Goal: Task Accomplishment & Management: Manage account settings

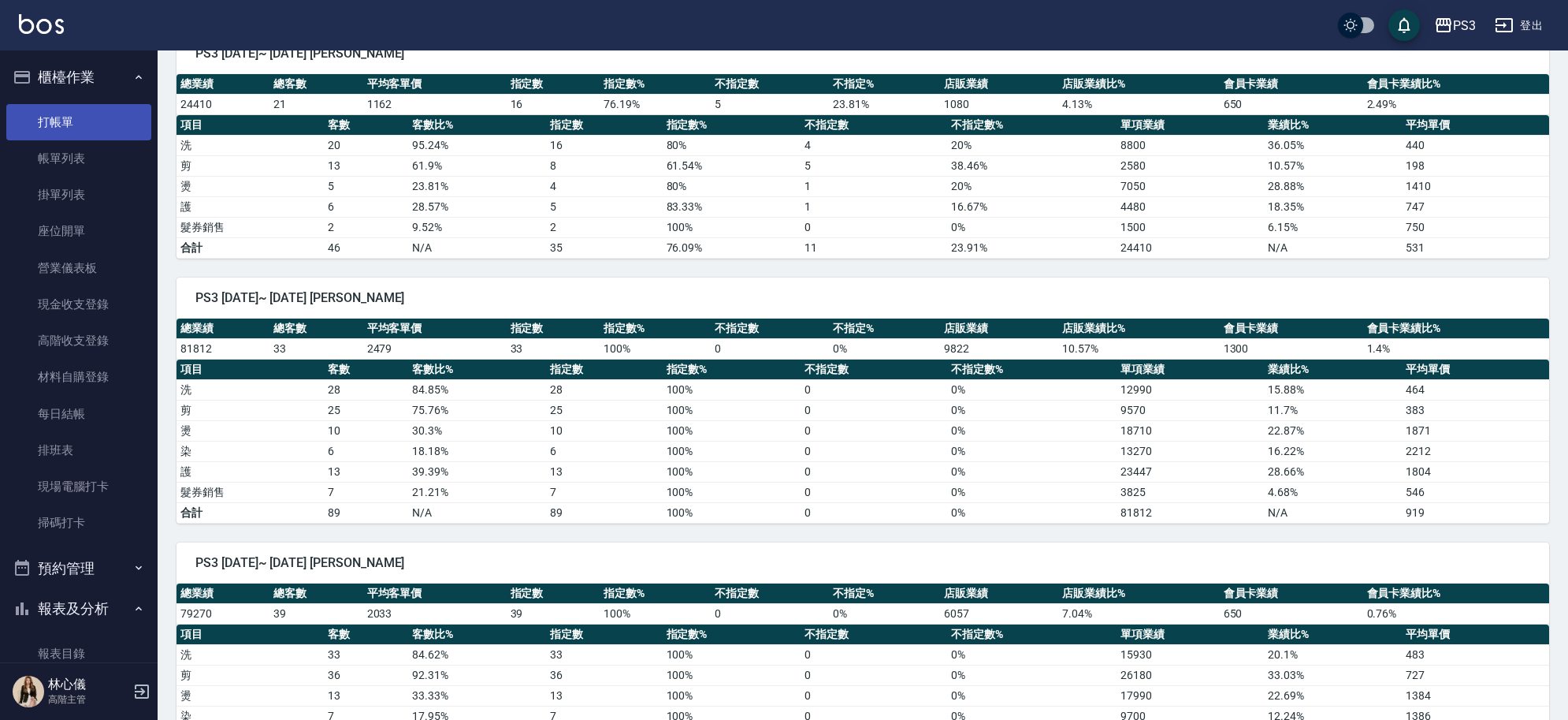
click at [81, 135] on link "打帳單" at bounding box center [79, 122] width 145 height 36
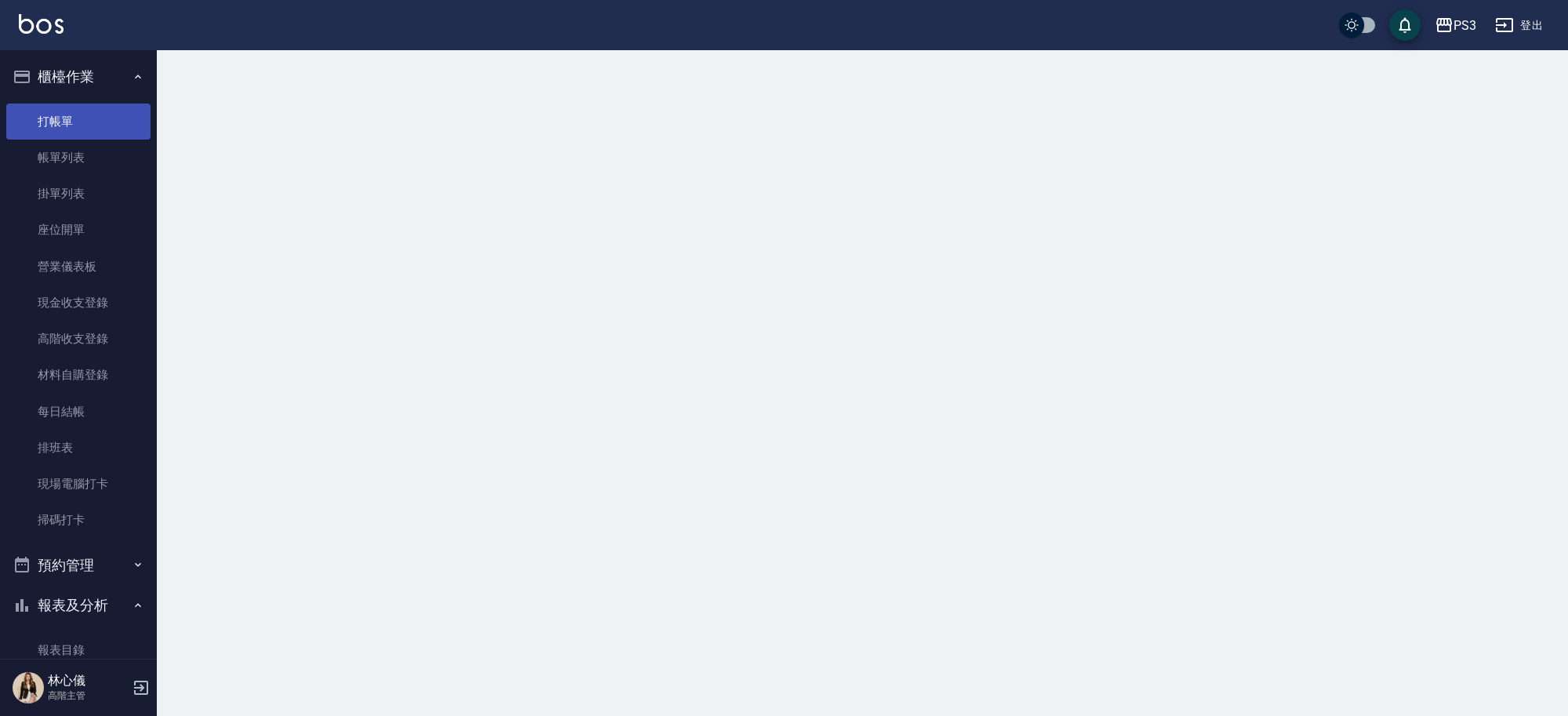
click at [95, 125] on link "打帳單" at bounding box center [79, 121] width 144 height 36
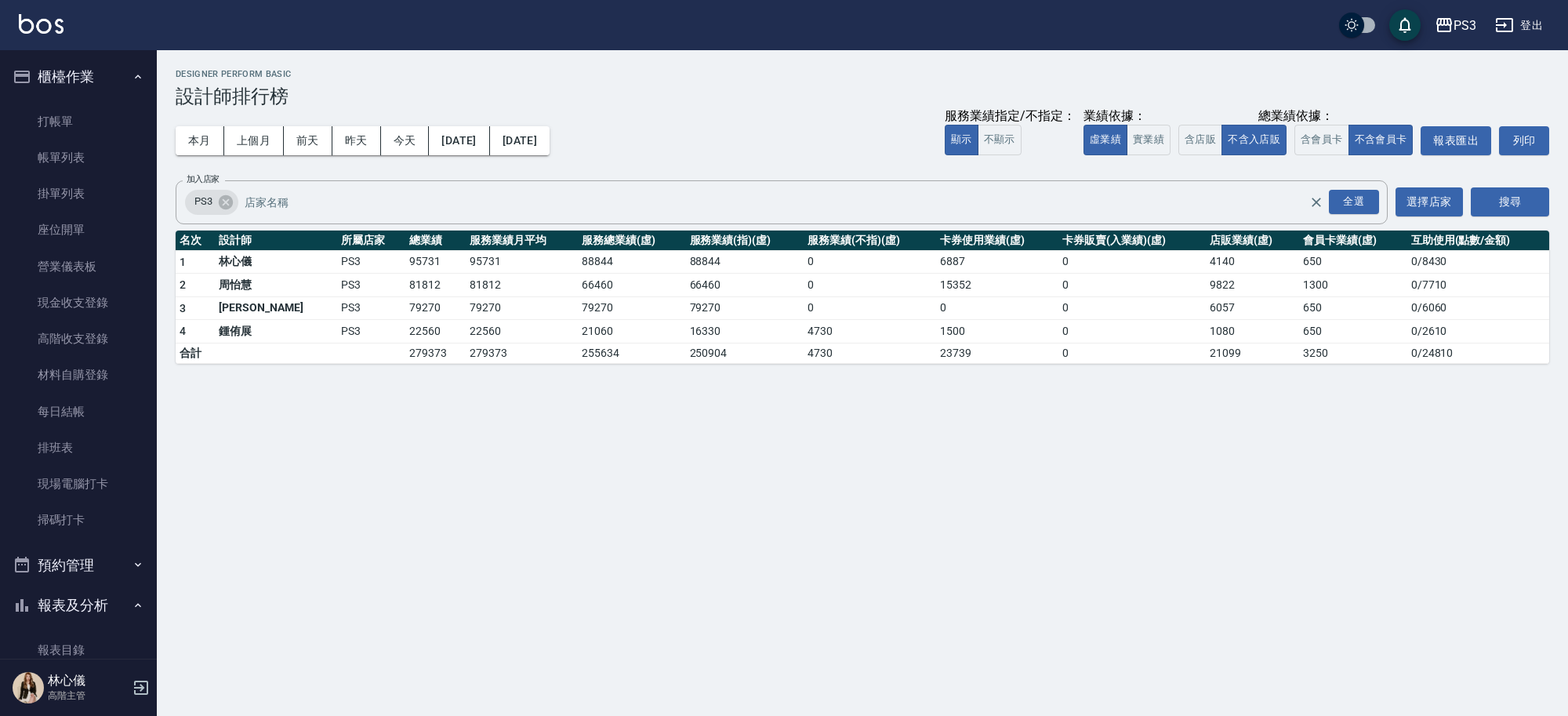
scroll to position [887, 0]
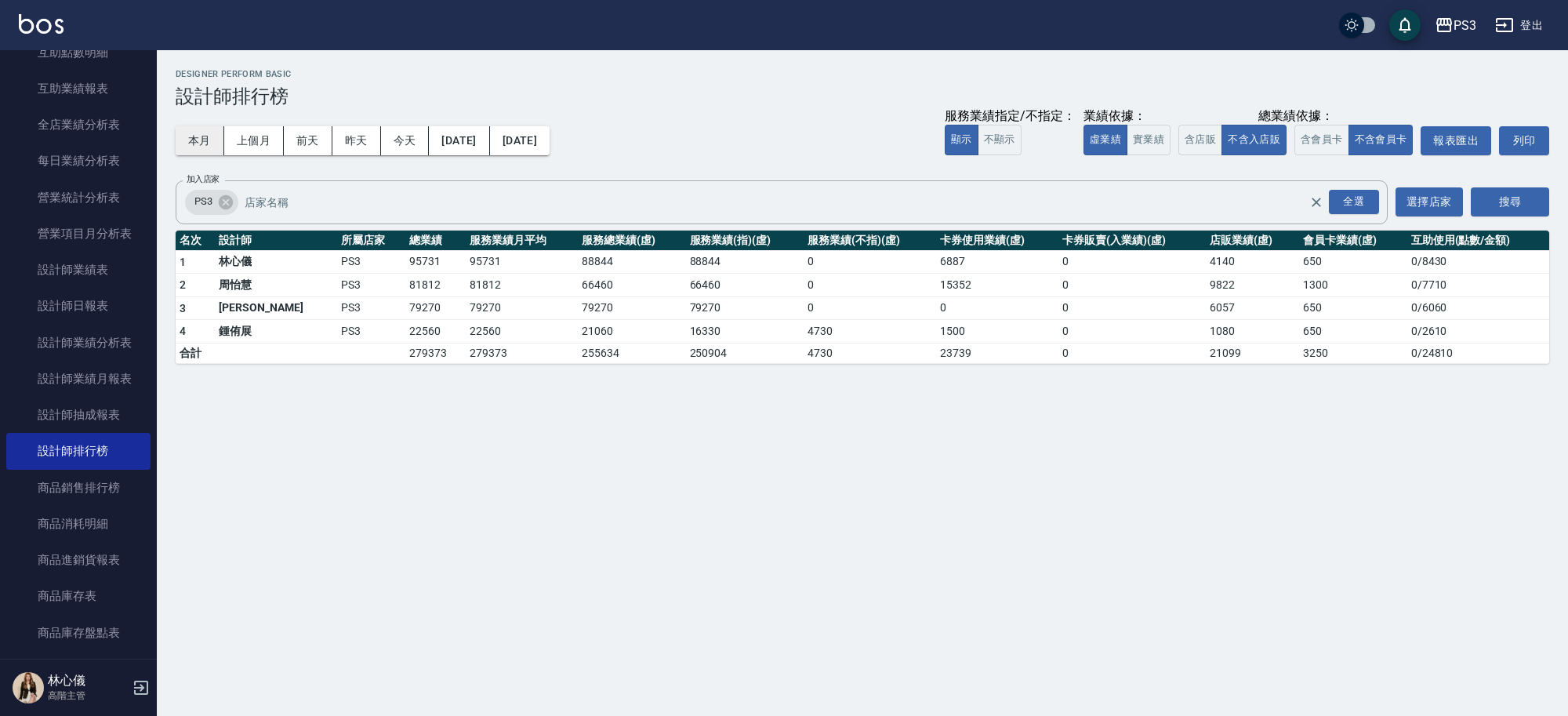
click at [205, 142] on button "本月" at bounding box center [199, 140] width 48 height 29
click at [1190, 150] on button "含店販" at bounding box center [1200, 140] width 44 height 31
click at [1320, 142] on button "含會員卡" at bounding box center [1321, 140] width 55 height 31
click at [1160, 144] on button "實業績" at bounding box center [1148, 140] width 44 height 31
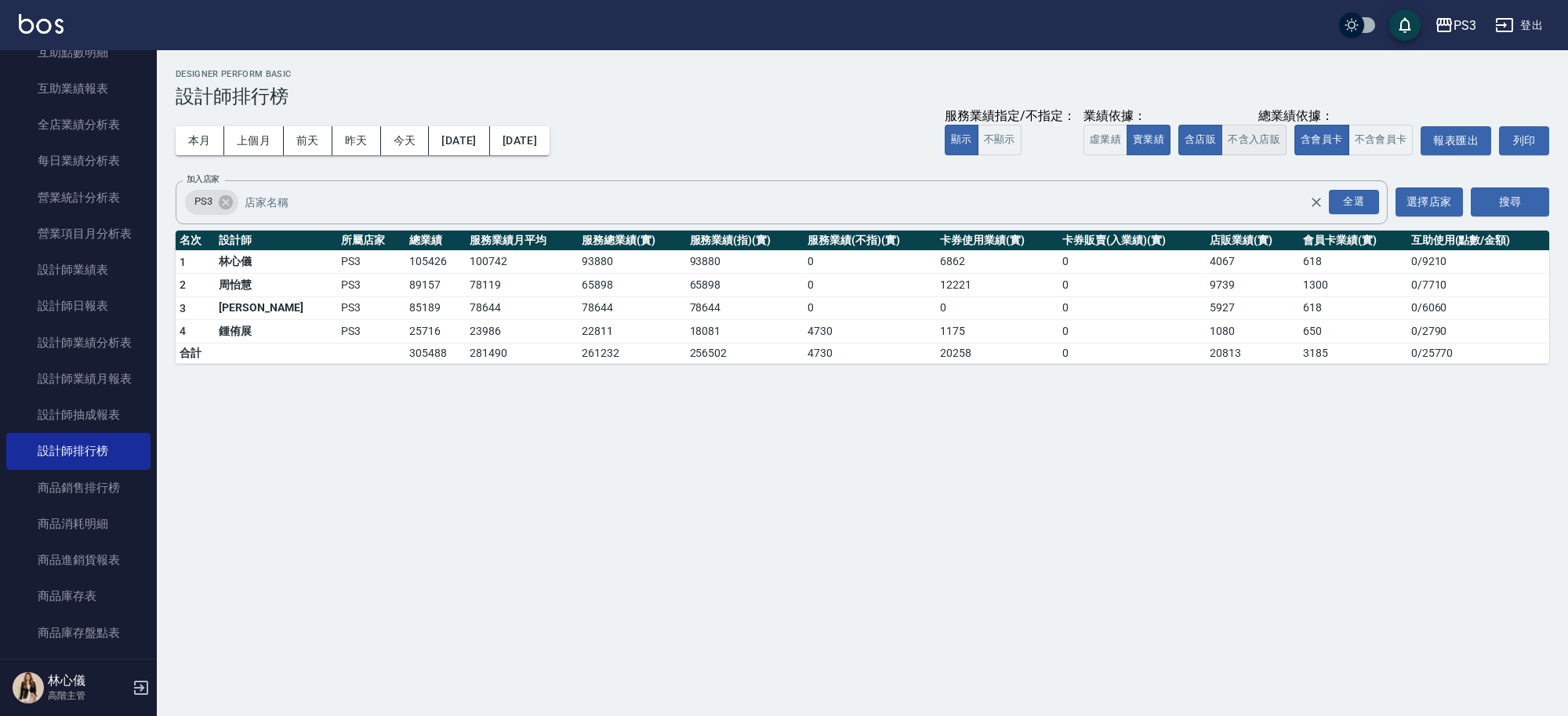
click at [1247, 141] on button "不含入店販" at bounding box center [1254, 140] width 65 height 31
click at [1106, 139] on button "虛業績" at bounding box center [1105, 140] width 44 height 31
click at [1380, 140] on button "不含會員卡" at bounding box center [1381, 140] width 65 height 31
click at [136, 687] on icon "button" at bounding box center [141, 687] width 14 height 14
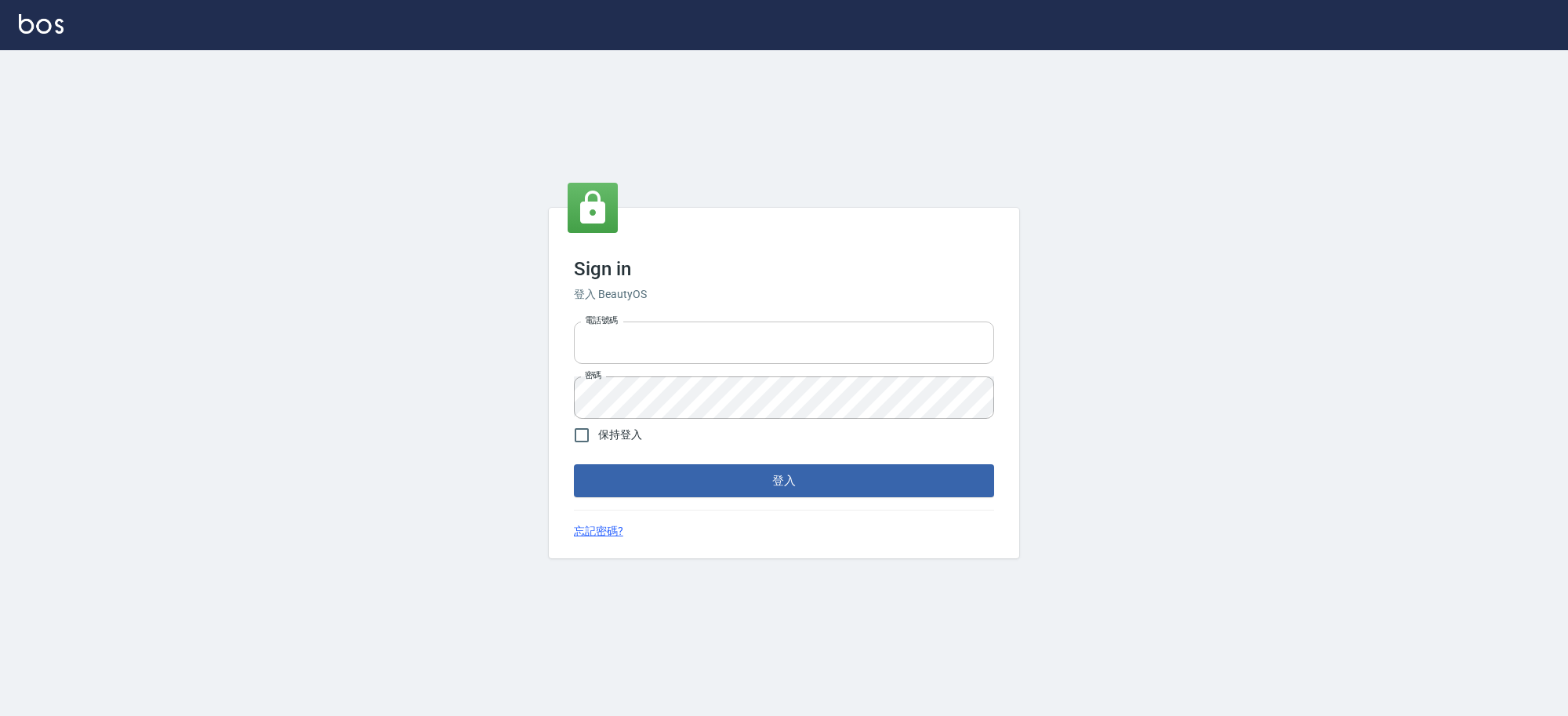
type input "0909291021"
click at [656, 345] on input "0909291021" at bounding box center [784, 342] width 420 height 42
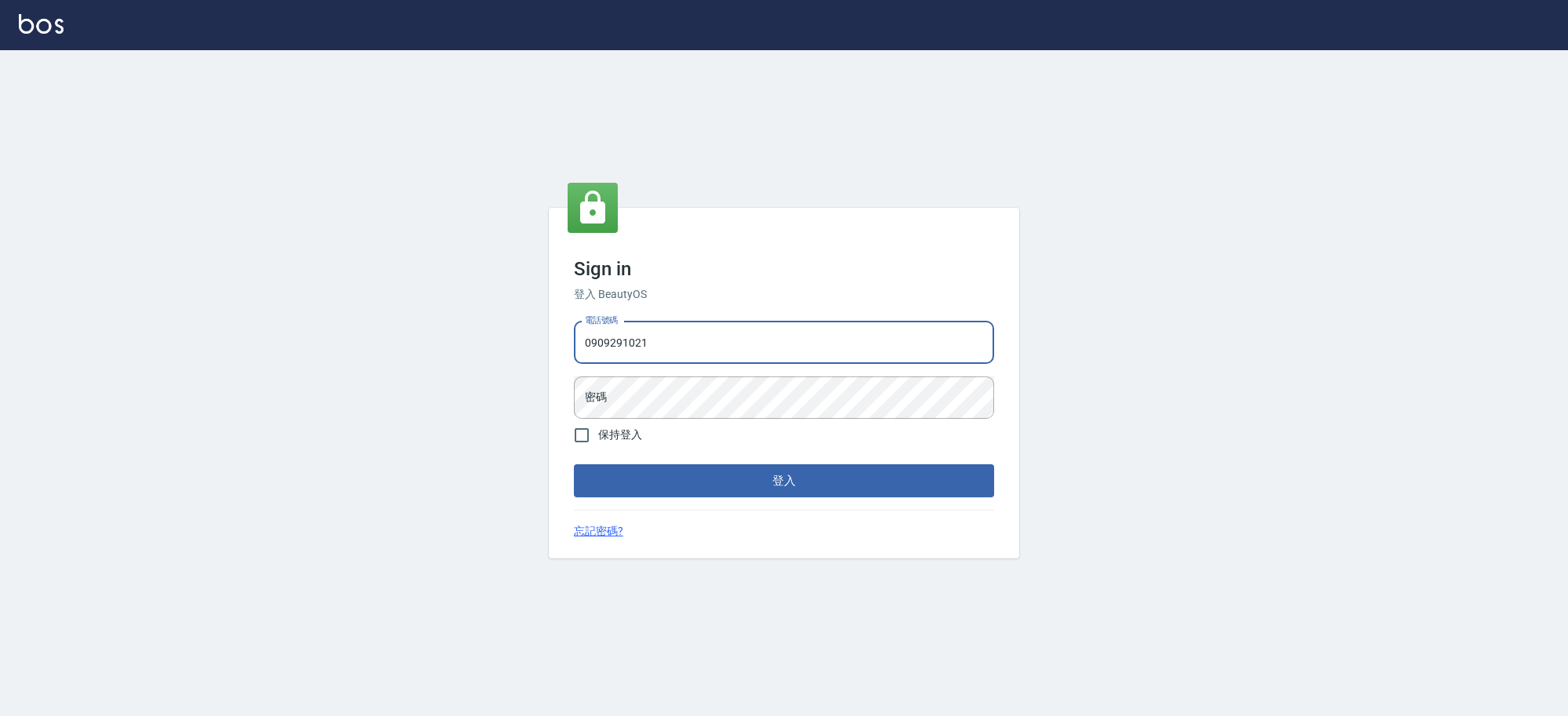
click at [815, 350] on input "0909291021" at bounding box center [784, 342] width 420 height 42
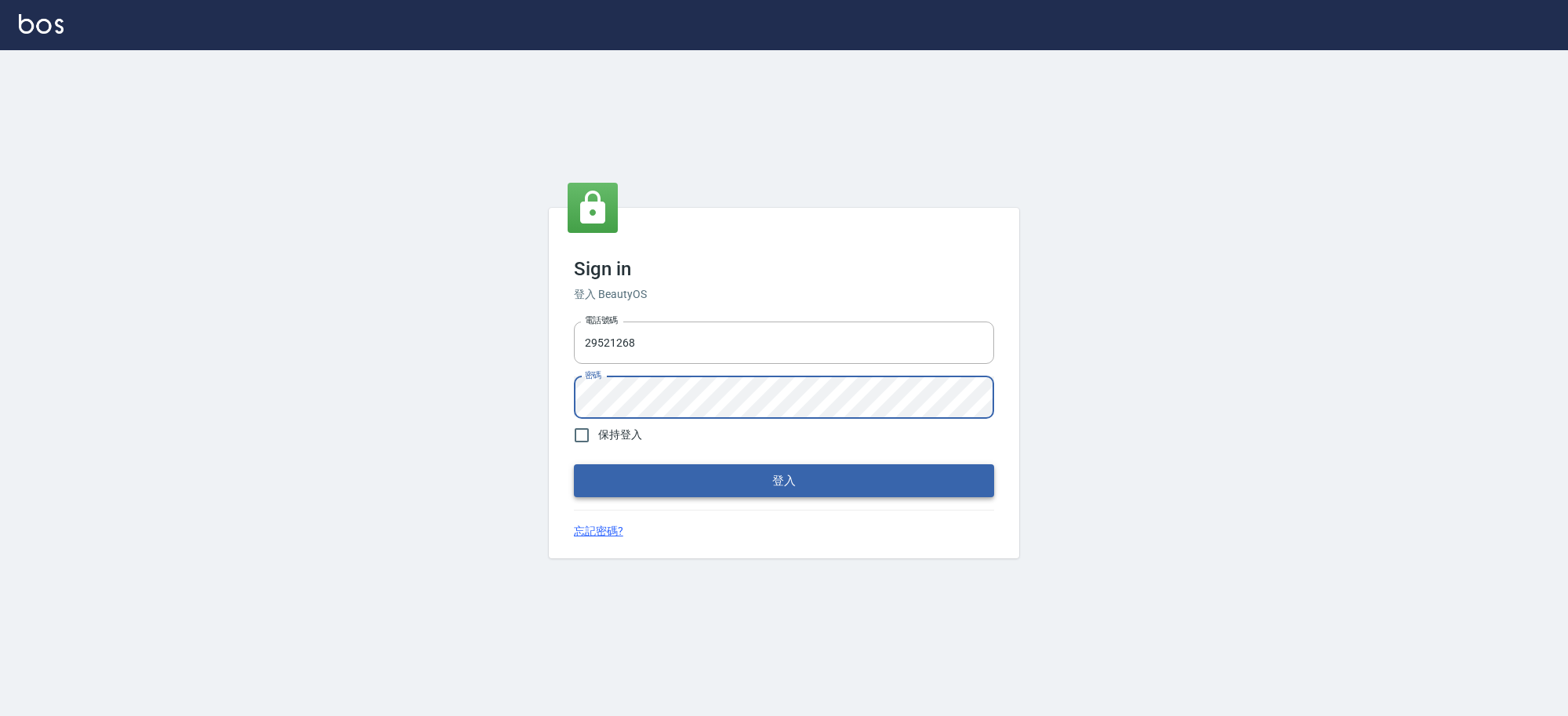
click at [931, 488] on button "登入" at bounding box center [784, 481] width 420 height 33
click at [574, 464] on button "登入" at bounding box center [784, 481] width 420 height 33
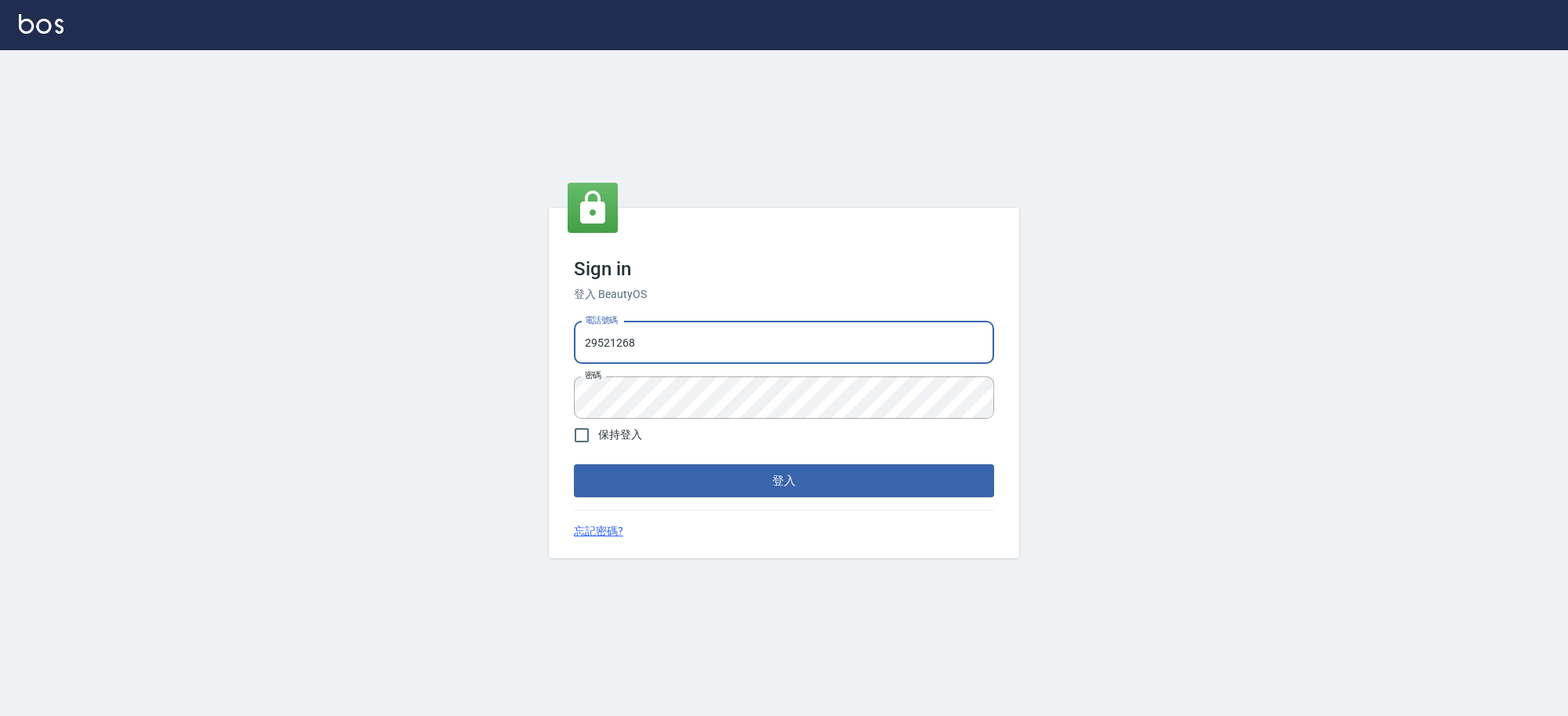
click at [579, 339] on input "29521268" at bounding box center [784, 342] width 420 height 42
type input "0229521268"
click at [574, 464] on button "登入" at bounding box center [784, 481] width 420 height 33
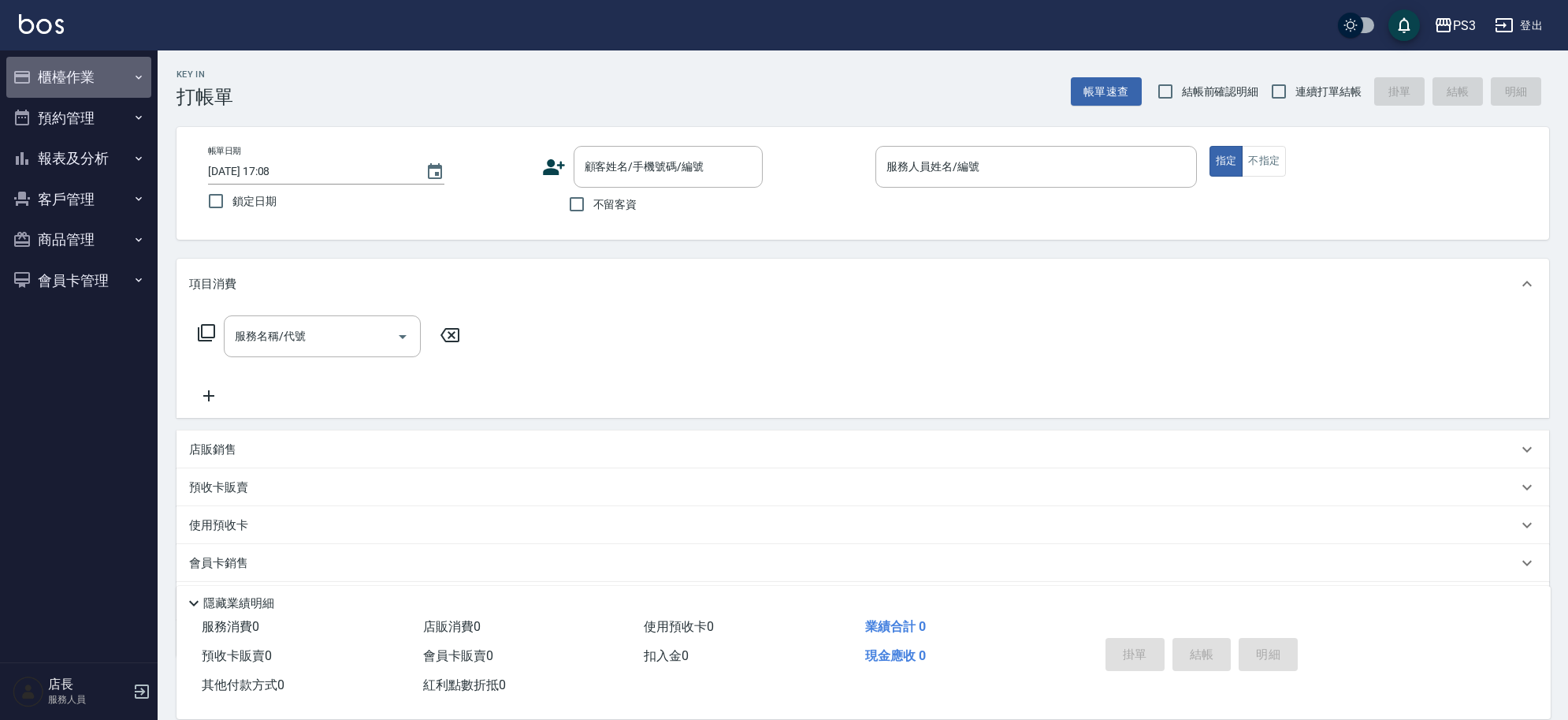
click at [83, 81] on button "櫃檯作業" at bounding box center [79, 77] width 145 height 41
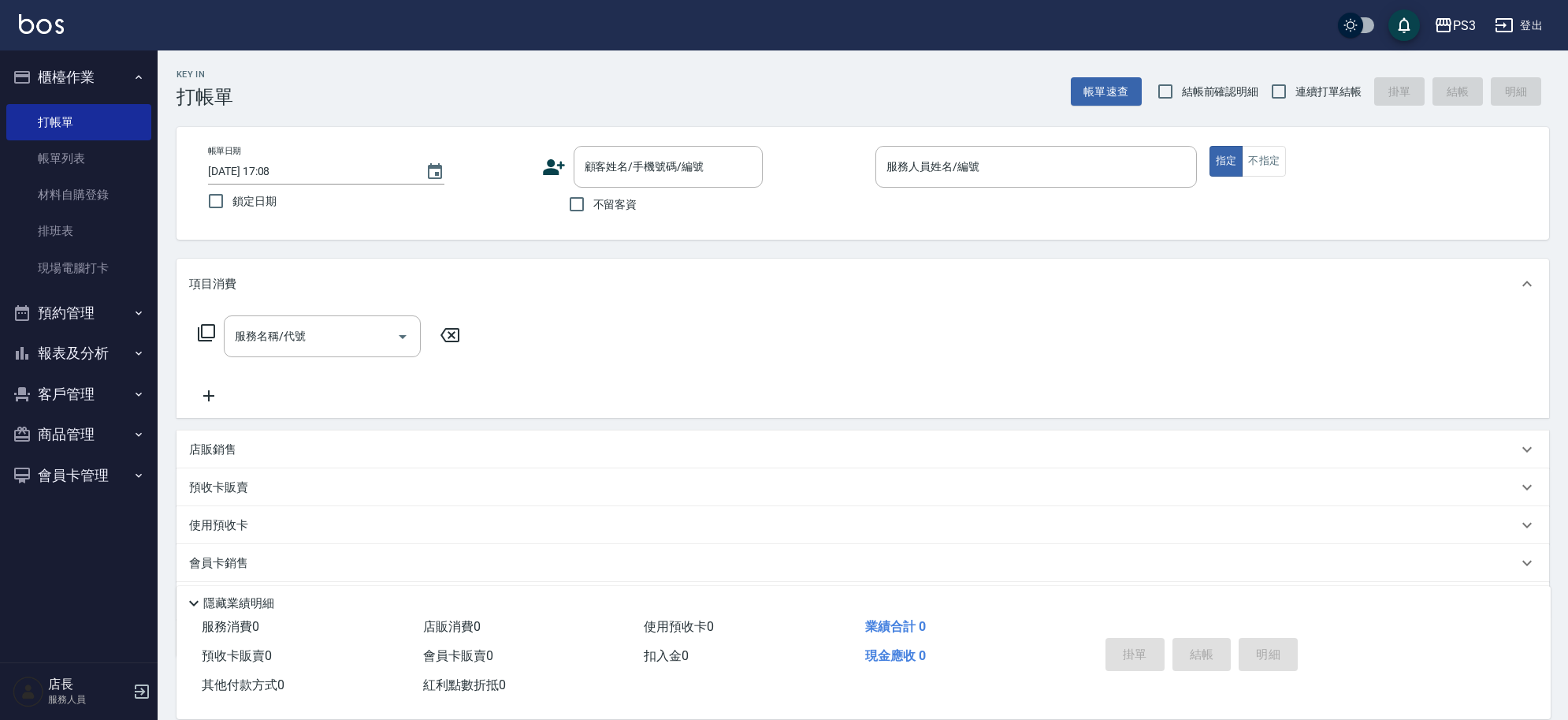
click at [93, 359] on button "報表及分析" at bounding box center [79, 352] width 145 height 41
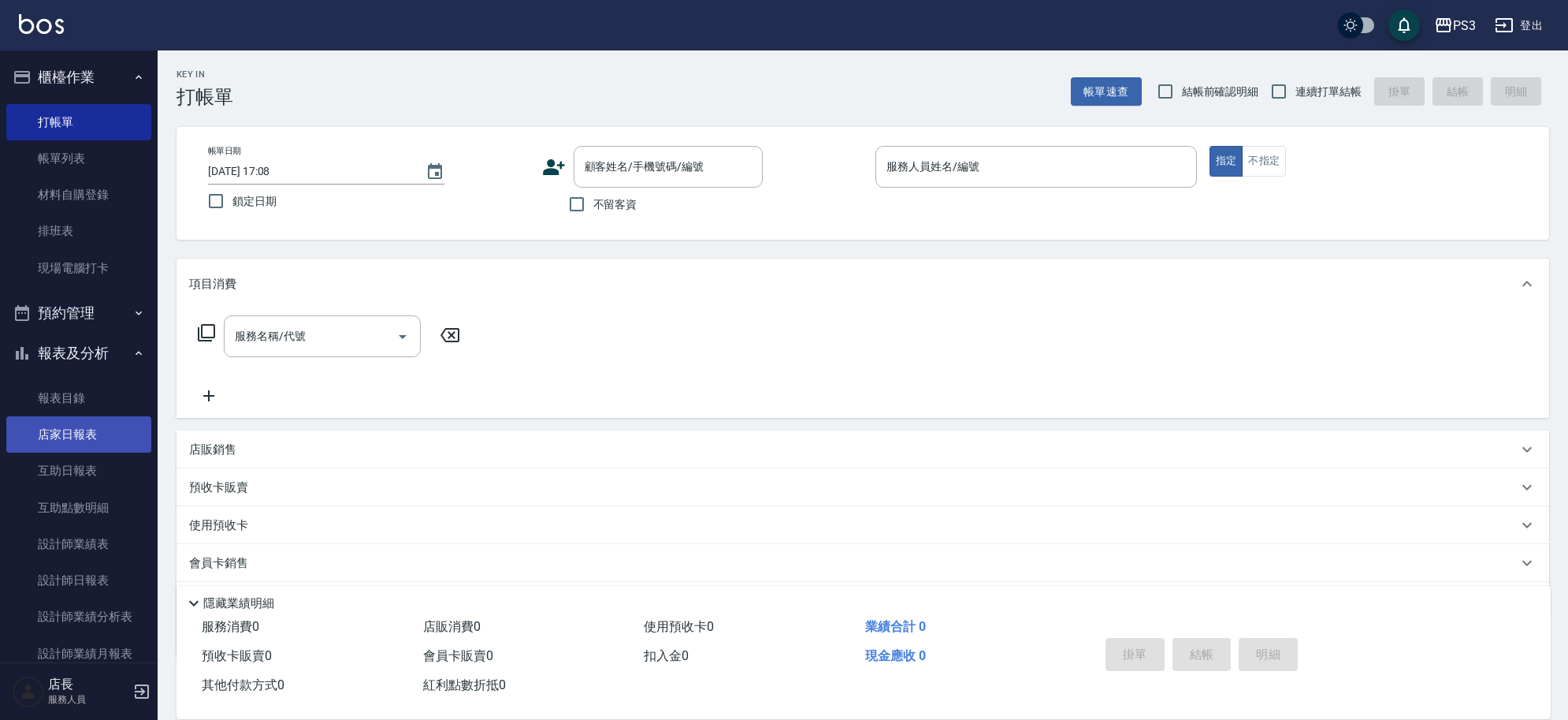
click at [84, 427] on link "店家日報表" at bounding box center [79, 434] width 145 height 36
